Goal: Transaction & Acquisition: Purchase product/service

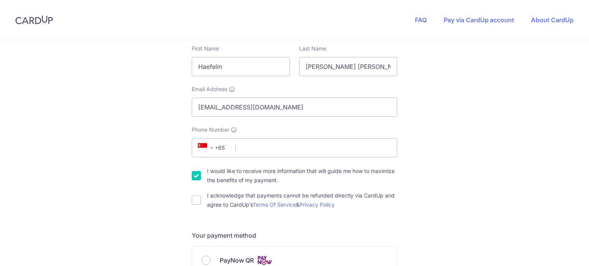
scroll to position [144, 0]
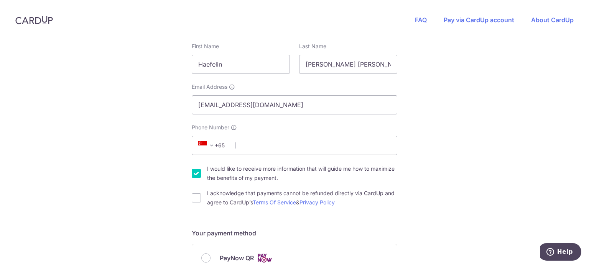
click at [222, 147] on span "+65" at bounding box center [213, 145] width 35 height 9
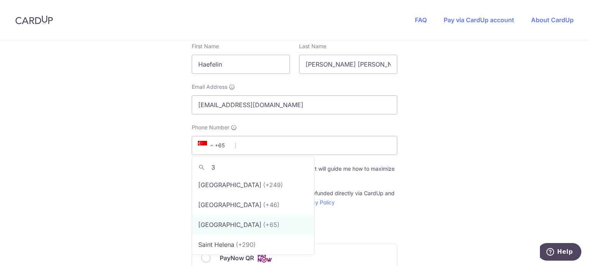
scroll to position [0, 0]
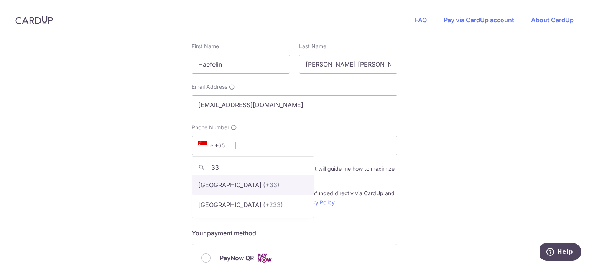
type input "33"
select select "75"
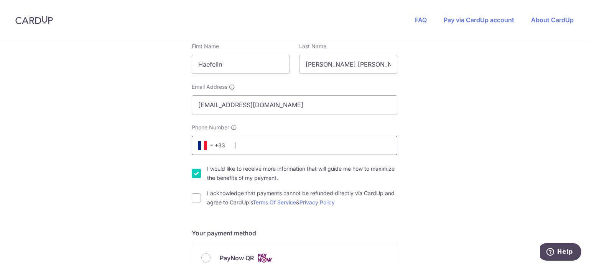
click at [245, 151] on input "Phone Number" at bounding box center [294, 145] width 205 height 19
type input "618061890"
select select "FR"
type input "75015"
type input "[STREET_ADDRESS][PERSON_NAME]"
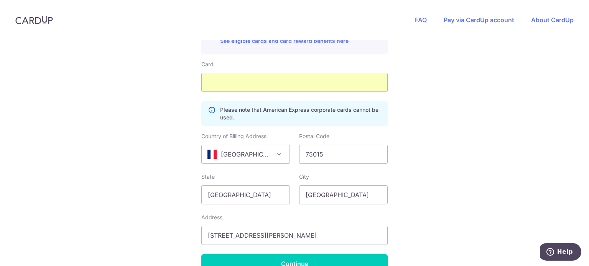
scroll to position [459, 0]
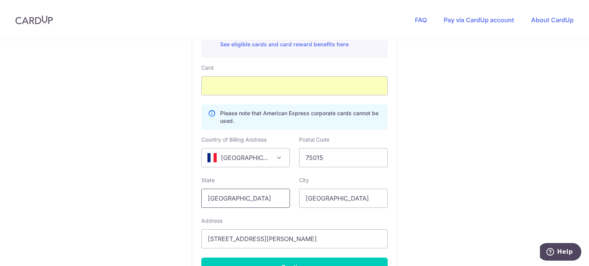
click at [250, 198] on input "[GEOGRAPHIC_DATA]" at bounding box center [245, 198] width 89 height 19
type input "S"
type input "p"
type input "[GEOGRAPHIC_DATA]"
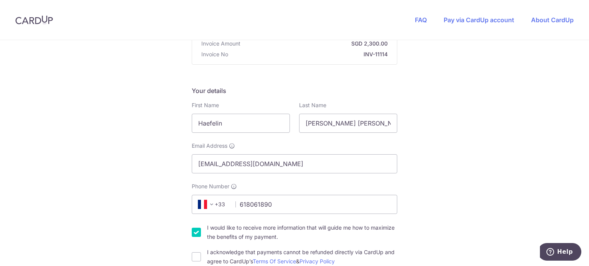
scroll to position [16, 0]
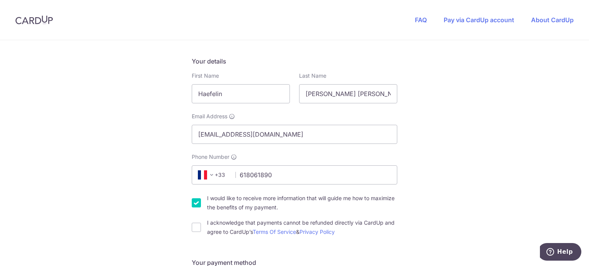
scroll to position [139, 0]
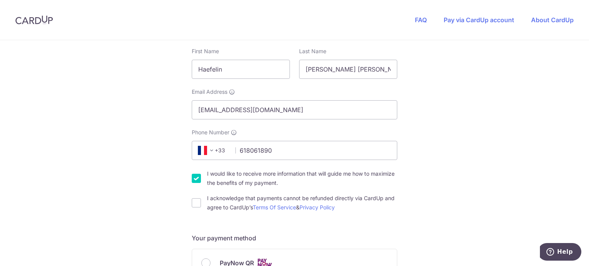
click at [193, 179] on input "I would like to receive more information that will guide me how to maximize the…" at bounding box center [196, 178] width 9 height 9
checkbox input "false"
click at [199, 204] on input "I acknowledge that payments cannot be refunded directly via CardUp and agree to…" at bounding box center [196, 203] width 9 height 9
checkbox input "true"
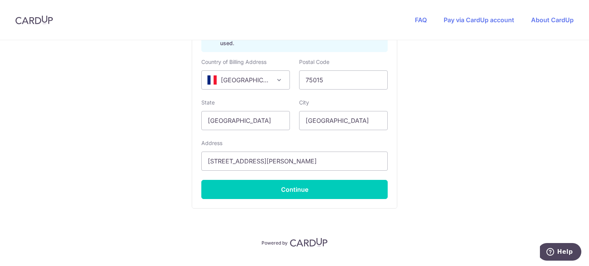
scroll to position [537, 0]
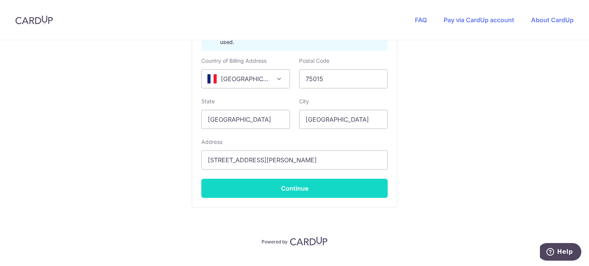
click at [285, 189] on button "Continue" at bounding box center [294, 188] width 186 height 19
type input "**** 6755"
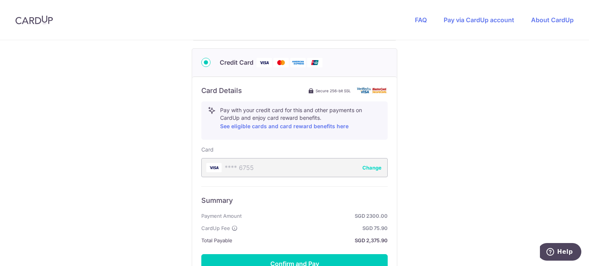
click at [580, 91] on div "You are paying HEI HOMES PTE LTD HEI HOMES PTE LTD uses CardUp to accept paymen…" at bounding box center [294, 11] width 589 height 694
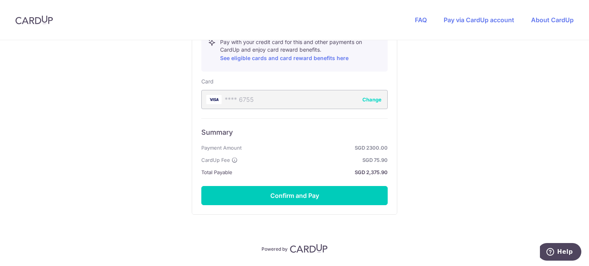
scroll to position [445, 0]
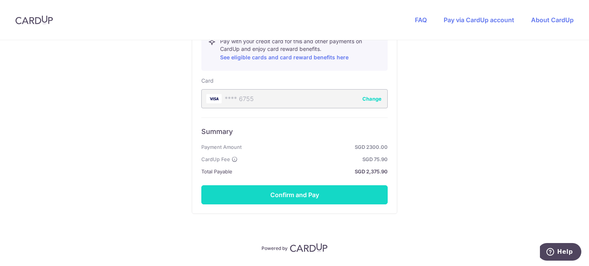
click at [282, 193] on button "Confirm and Pay" at bounding box center [294, 195] width 186 height 19
